Goal: Task Accomplishment & Management: Manage account settings

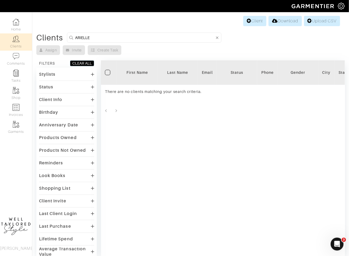
click at [102, 36] on input "ARIELLE" at bounding box center [145, 37] width 140 height 7
type input ";"
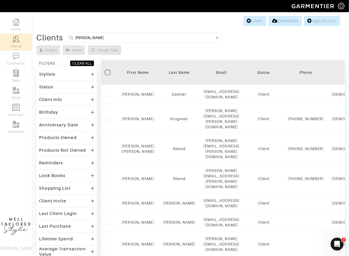
type input "linda"
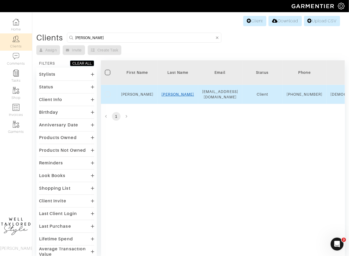
click at [182, 96] on link "SALVATORE" at bounding box center [178, 94] width 33 height 4
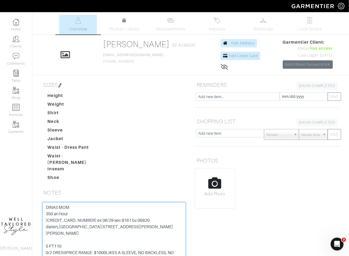
drag, startPoint x: 47, startPoint y: 228, endPoint x: 80, endPoint y: 229, distance: 32.9
click at [80, 229] on textarea "DINAS MOM 350 an hour 371573583393001 ex 06/29 sec 8161 bz 06820 darien,ct 155 …" at bounding box center [114, 236] width 143 height 68
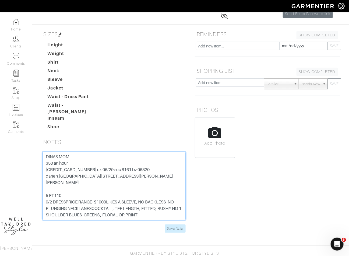
click at [62, 168] on textarea "DINAS MOM 350 an hour 371573583393001 ex 06/29 sec 8161 bz 06820 darien,ct 155 …" at bounding box center [114, 186] width 143 height 68
click at [62, 165] on textarea "DINAS MOM 350 an hour 371573583393001 ex 06/29 sec 8161 bz 06820 darien,ct 155 …" at bounding box center [114, 186] width 143 height 68
click at [114, 163] on textarea "DINAS MOM 350 an hour 371573583393001 ex 06/29 sec 8161 bz 06820 darien,ct 155 …" at bounding box center [114, 186] width 143 height 68
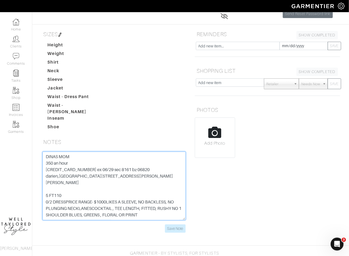
click at [114, 163] on textarea "DINAS MOM 350 an hour 371573583393001 ex 06/29 sec 8161 bz 06820 darien,ct 155 …" at bounding box center [114, 186] width 143 height 68
click at [147, 169] on textarea "DINAS MOM 350 an hour 371573583393001 ex 06/29 sec 8161 bz 06820 darien,ct 155 …" at bounding box center [114, 186] width 143 height 68
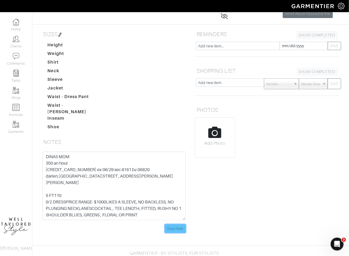
click at [171, 224] on input "Save Note" at bounding box center [175, 228] width 21 height 8
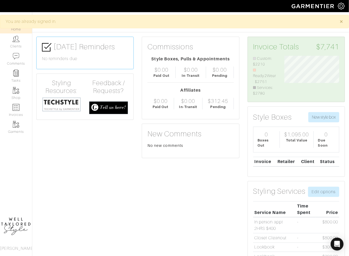
scroll to position [41, 63]
click at [19, 44] on link "Clients" at bounding box center [16, 41] width 32 height 17
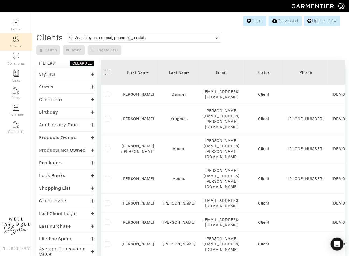
click at [150, 36] on input at bounding box center [145, 37] width 140 height 7
type input "anne"
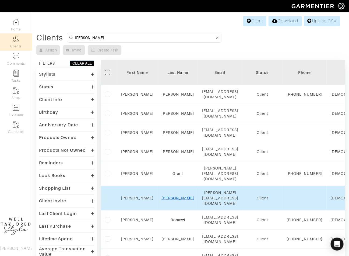
click at [172, 196] on link "Christensen" at bounding box center [178, 198] width 33 height 4
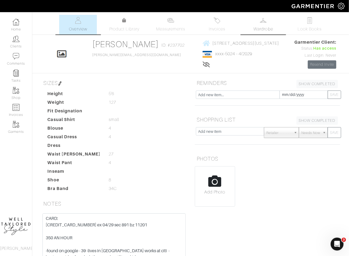
click at [261, 28] on span "Wardrobe" at bounding box center [263, 29] width 19 height 6
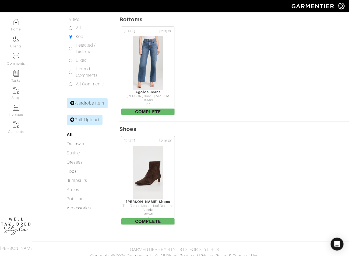
scroll to position [73, 0]
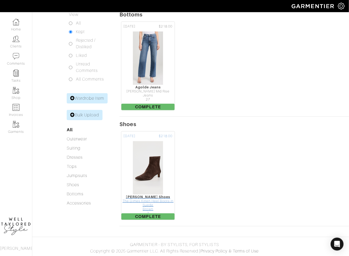
click at [157, 161] on img at bounding box center [148, 168] width 31 height 54
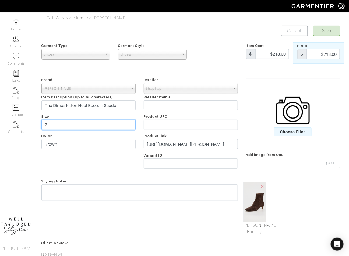
click at [75, 123] on input "7" at bounding box center [88, 125] width 94 height 10
type input "8"
click at [325, 32] on button "Save" at bounding box center [327, 31] width 27 height 10
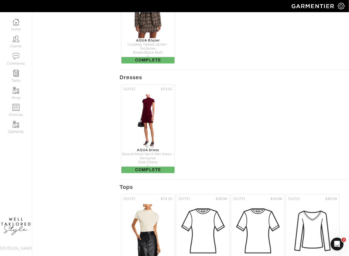
scroll to position [401, 0]
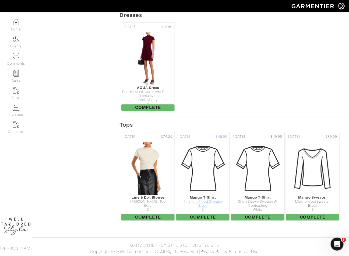
click at [199, 173] on img at bounding box center [203, 168] width 54 height 54
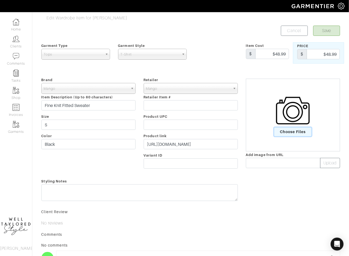
click at [290, 130] on span "Choose Files" at bounding box center [293, 131] width 37 height 9
click at [0, 0] on input "Choose Files" at bounding box center [0, 0] width 0 height 0
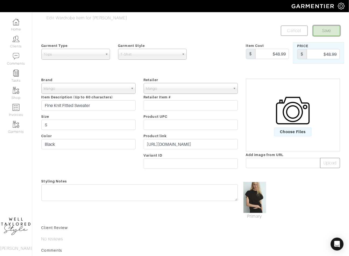
click at [331, 30] on button "Save" at bounding box center [327, 31] width 27 height 10
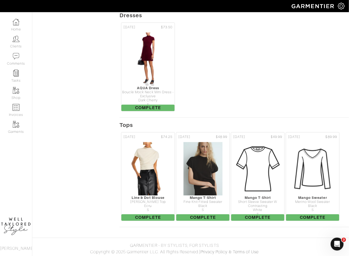
scroll to position [401, 0]
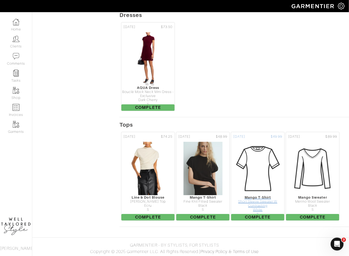
click at [260, 176] on img at bounding box center [258, 168] width 54 height 54
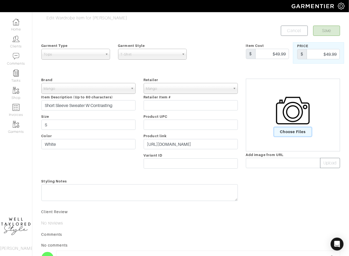
click at [289, 131] on span "Choose Files" at bounding box center [293, 131] width 37 height 9
click at [0, 0] on input "Choose Files" at bounding box center [0, 0] width 0 height 0
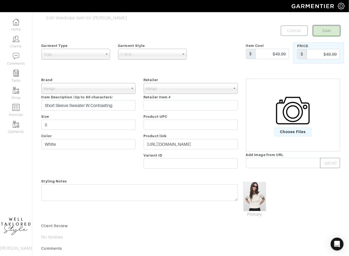
click at [326, 31] on button "Save" at bounding box center [327, 31] width 27 height 10
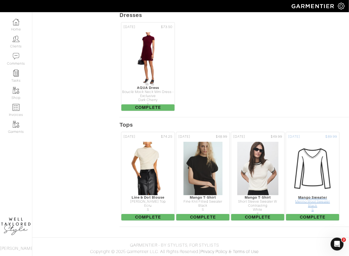
click at [310, 173] on img at bounding box center [313, 168] width 54 height 54
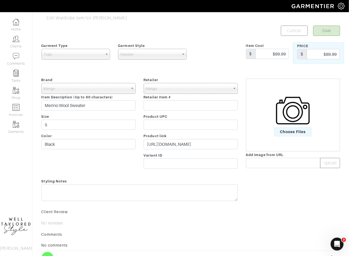
click at [297, 120] on img at bounding box center [293, 111] width 34 height 34
click at [0, 0] on input "Choose Files" at bounding box center [0, 0] width 0 height 0
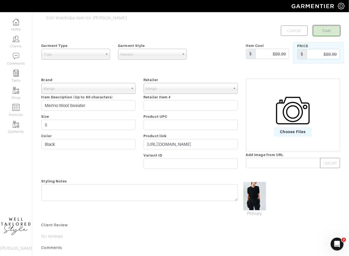
click at [324, 28] on button "Save" at bounding box center [327, 31] width 27 height 10
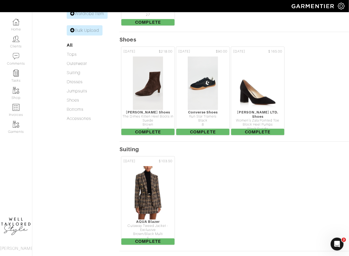
scroll to position [84, 0]
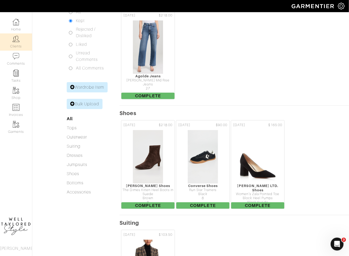
click at [11, 46] on link "Clients" at bounding box center [16, 41] width 32 height 17
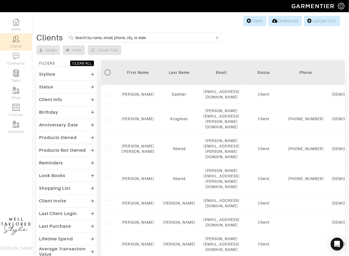
click at [128, 34] on input at bounding box center [145, 37] width 140 height 7
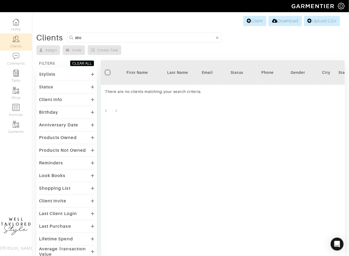
type input "strohm"
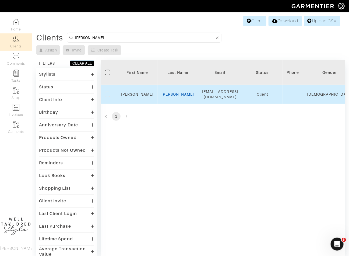
click at [176, 92] on link "Gaston" at bounding box center [178, 94] width 33 height 4
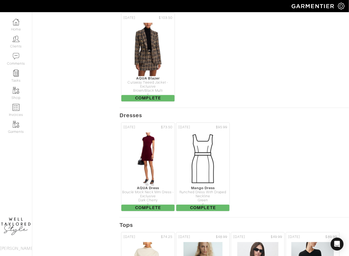
scroll to position [401, 0]
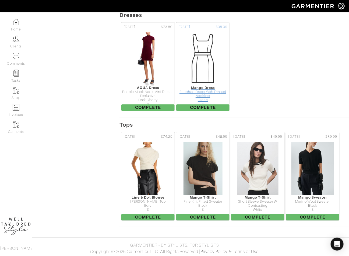
click at [199, 64] on img at bounding box center [203, 59] width 54 height 54
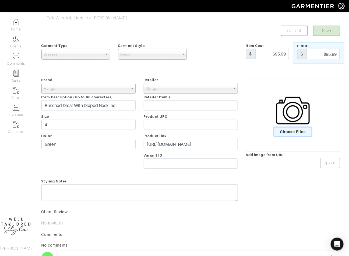
click at [291, 134] on span "Choose Files" at bounding box center [293, 131] width 37 height 9
click at [0, 0] on input "Choose Files" at bounding box center [0, 0] width 0 height 0
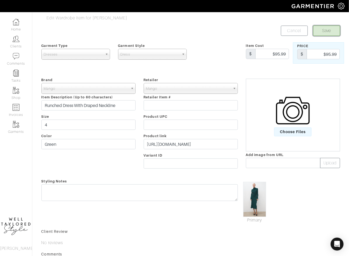
click at [323, 27] on button "Save" at bounding box center [327, 31] width 27 height 10
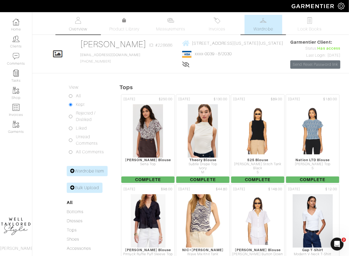
click at [88, 27] on link "Overview" at bounding box center [78, 25] width 38 height 20
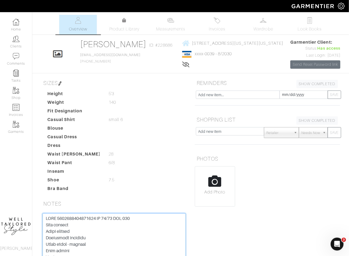
drag, startPoint x: 86, startPoint y: 218, endPoint x: 96, endPoint y: 218, distance: 9.4
click at [96, 218] on textarea at bounding box center [114, 247] width 143 height 68
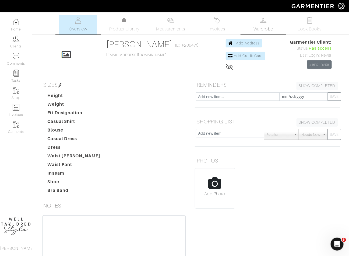
click at [253, 26] on link "Wardrobe" at bounding box center [264, 25] width 38 height 20
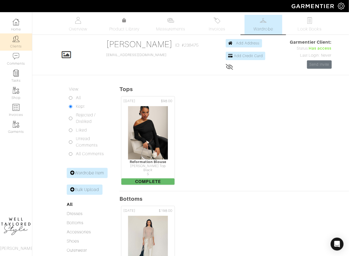
click at [19, 41] on img at bounding box center [16, 39] width 7 height 7
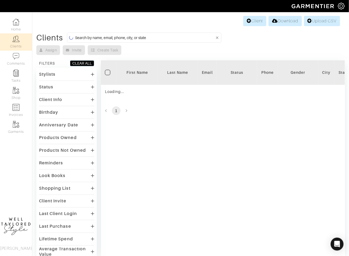
click at [144, 37] on input at bounding box center [145, 37] width 140 height 7
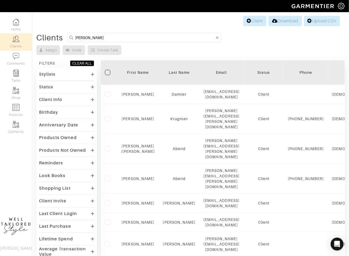
type input "diana"
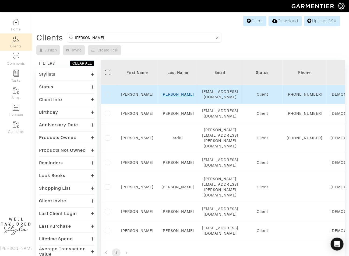
click at [181, 96] on link "Gersten" at bounding box center [178, 94] width 33 height 4
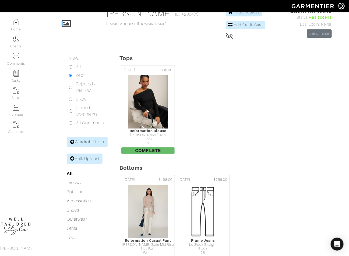
scroll to position [74, 0]
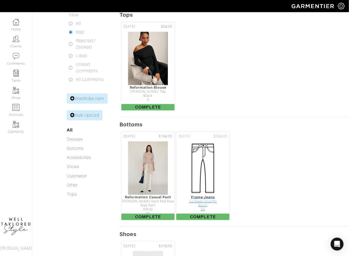
click at [209, 173] on img at bounding box center [203, 168] width 54 height 54
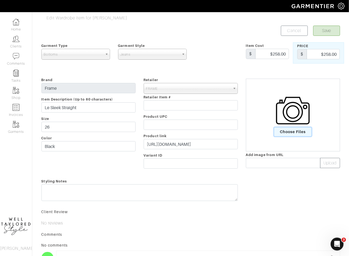
click at [280, 128] on span "Choose Files" at bounding box center [293, 131] width 37 height 9
click at [0, 0] on input "Choose Files" at bounding box center [0, 0] width 0 height 0
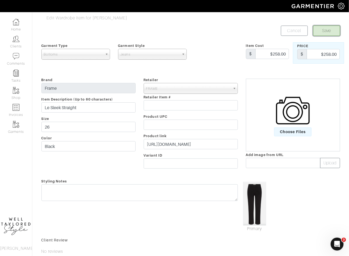
click at [323, 30] on button "Save" at bounding box center [327, 31] width 27 height 10
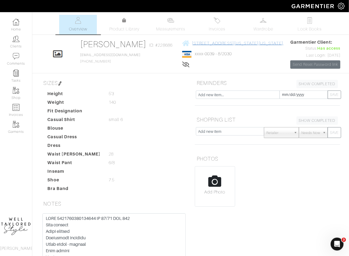
drag, startPoint x: 187, startPoint y: 38, endPoint x: 280, endPoint y: 45, distance: 93.2
click at [280, 45] on div "Diana Gersten Overview Overview Measurements Product Library Invoices Wardrobe …" at bounding box center [174, 158] width 349 height 286
copy link "171 w 79th - apt 91 new york, New York - 10024"
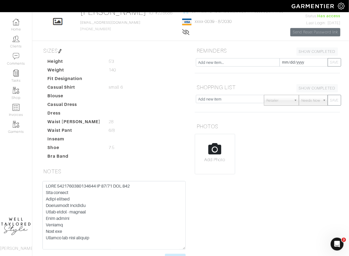
scroll to position [52, 0]
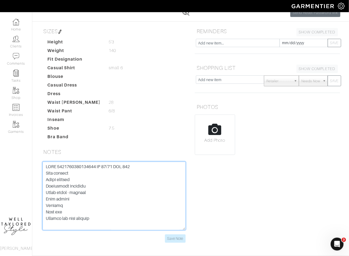
click at [64, 166] on textarea at bounding box center [114, 196] width 143 height 68
click at [128, 166] on textarea at bounding box center [114, 196] width 143 height 68
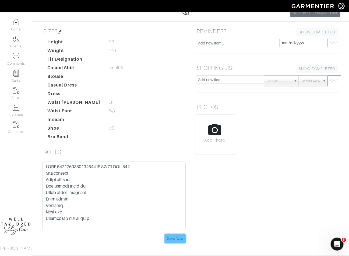
click at [170, 239] on input "Save Note" at bounding box center [175, 238] width 21 height 8
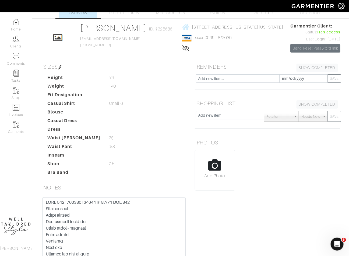
scroll to position [0, 0]
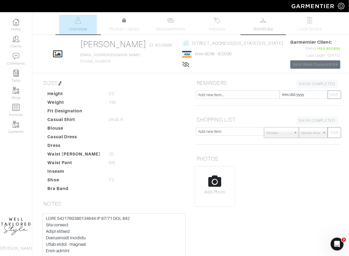
click at [254, 30] on span "Wardrobe" at bounding box center [263, 29] width 19 height 6
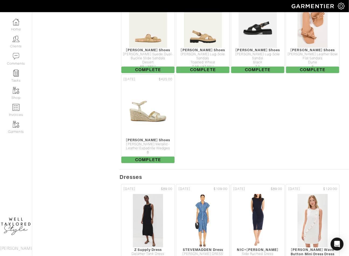
scroll to position [562, 0]
